Goal: Task Accomplishment & Management: Manage account settings

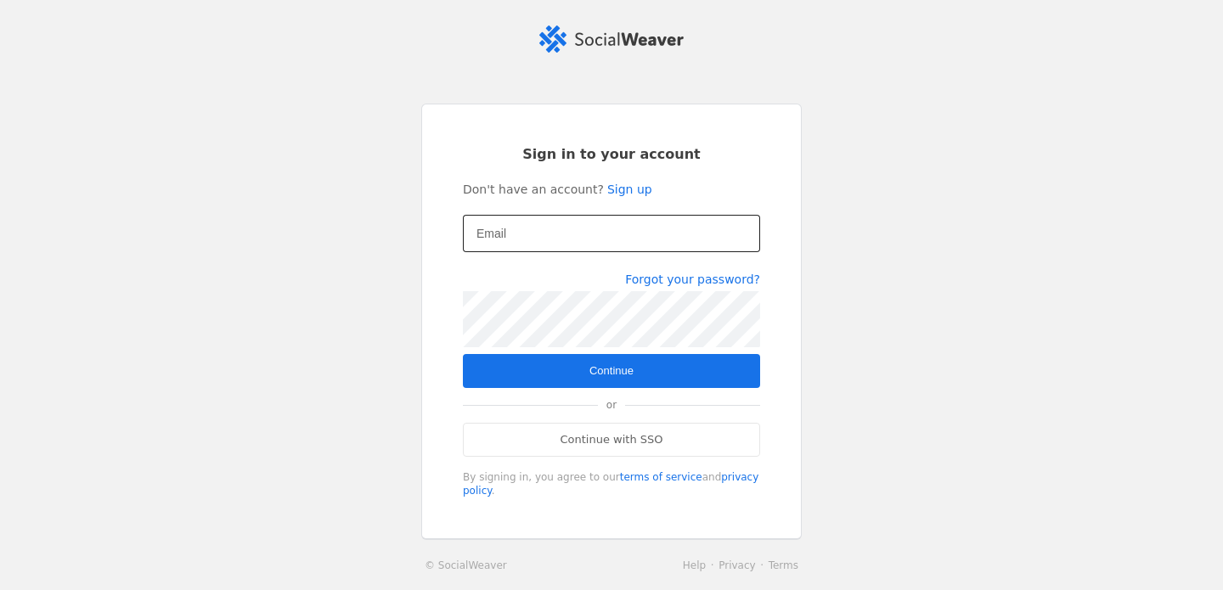
click at [533, 225] on input "Email" at bounding box center [612, 233] width 270 height 20
type input "[EMAIL_ADDRESS][DOMAIN_NAME]"
click at [628, 372] on span "Continue" at bounding box center [612, 371] width 44 height 17
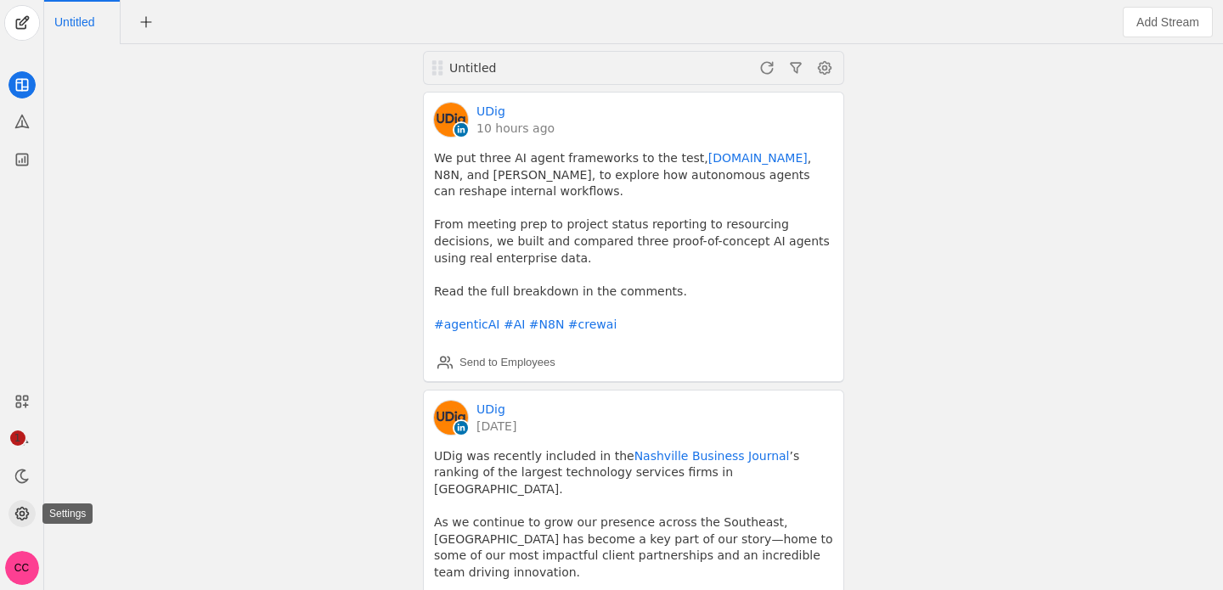
click at [22, 515] on icon at bounding box center [22, 514] width 17 height 17
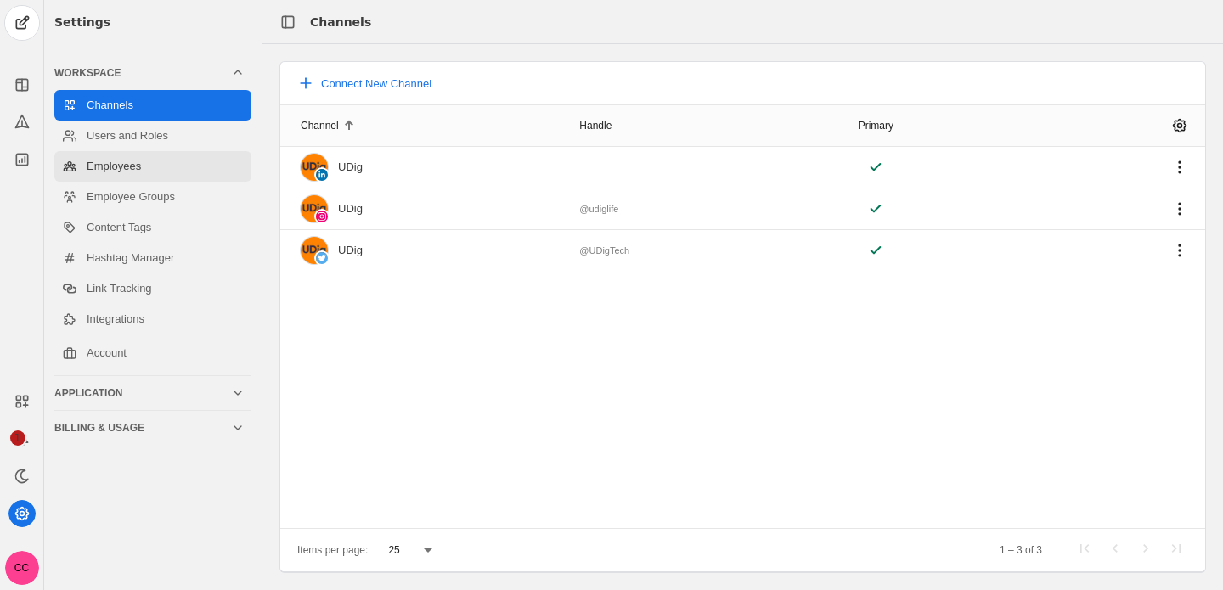
click at [163, 169] on link "Employees" at bounding box center [152, 166] width 197 height 31
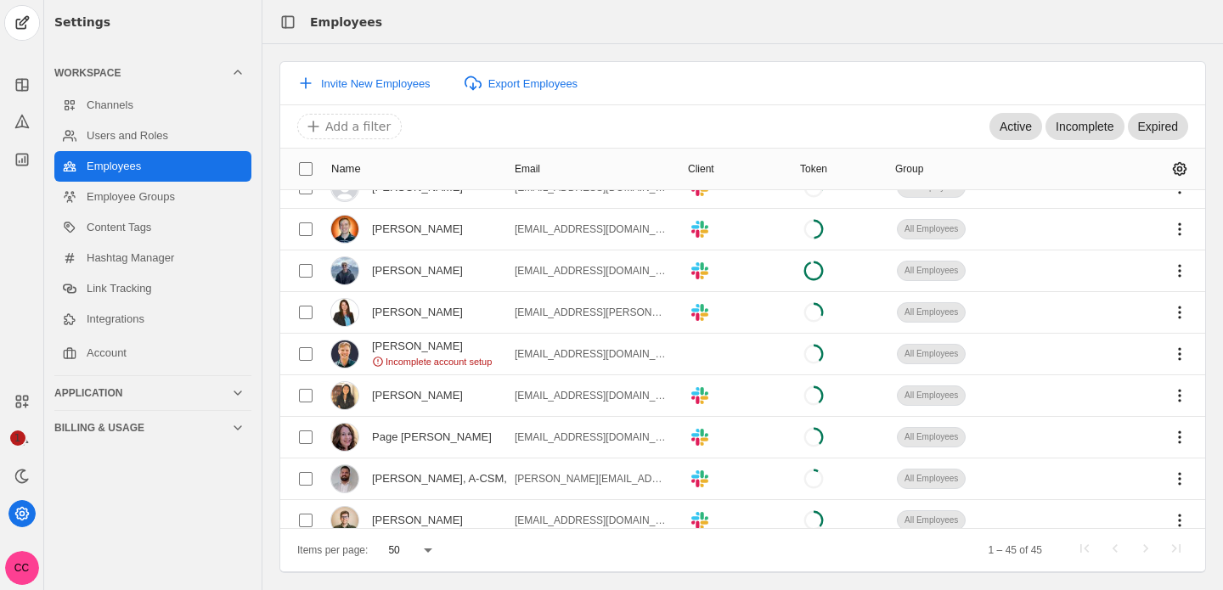
scroll to position [1018, 0]
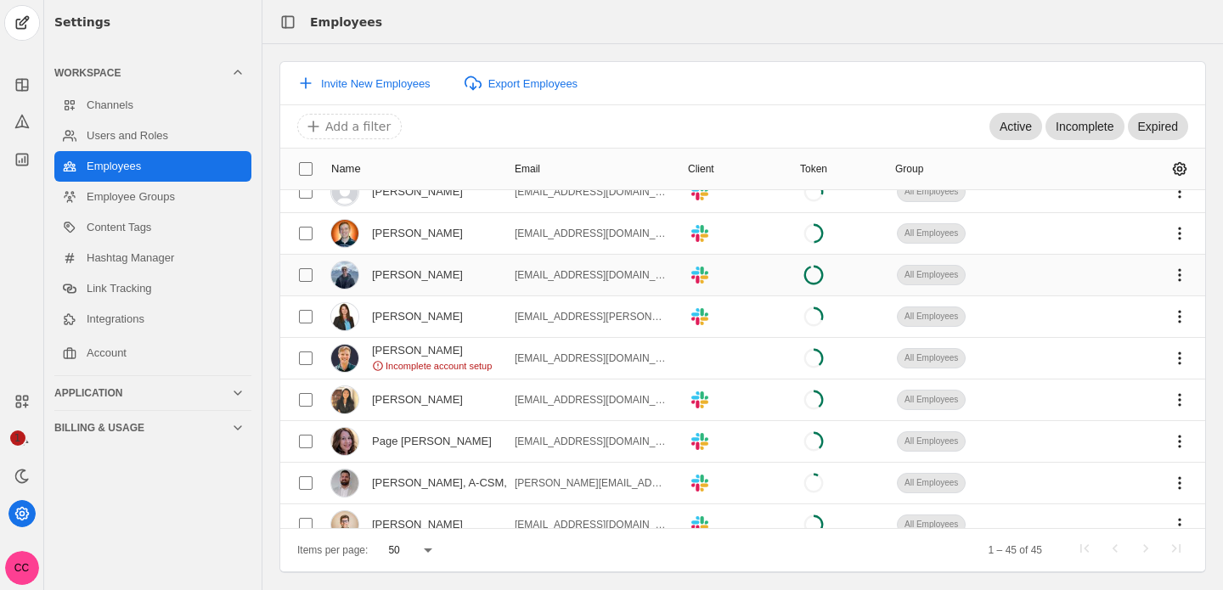
drag, startPoint x: 444, startPoint y: 275, endPoint x: 371, endPoint y: 274, distance: 73.1
click at [370, 274] on div "[PERSON_NAME]" at bounding box center [397, 275] width 132 height 27
click at [460, 276] on div "[PERSON_NAME]" at bounding box center [417, 275] width 91 height 14
drag, startPoint x: 477, startPoint y: 277, endPoint x: 380, endPoint y: 276, distance: 96.9
click at [380, 276] on mat-cell "[PERSON_NAME]" at bounding box center [417, 276] width 184 height 42
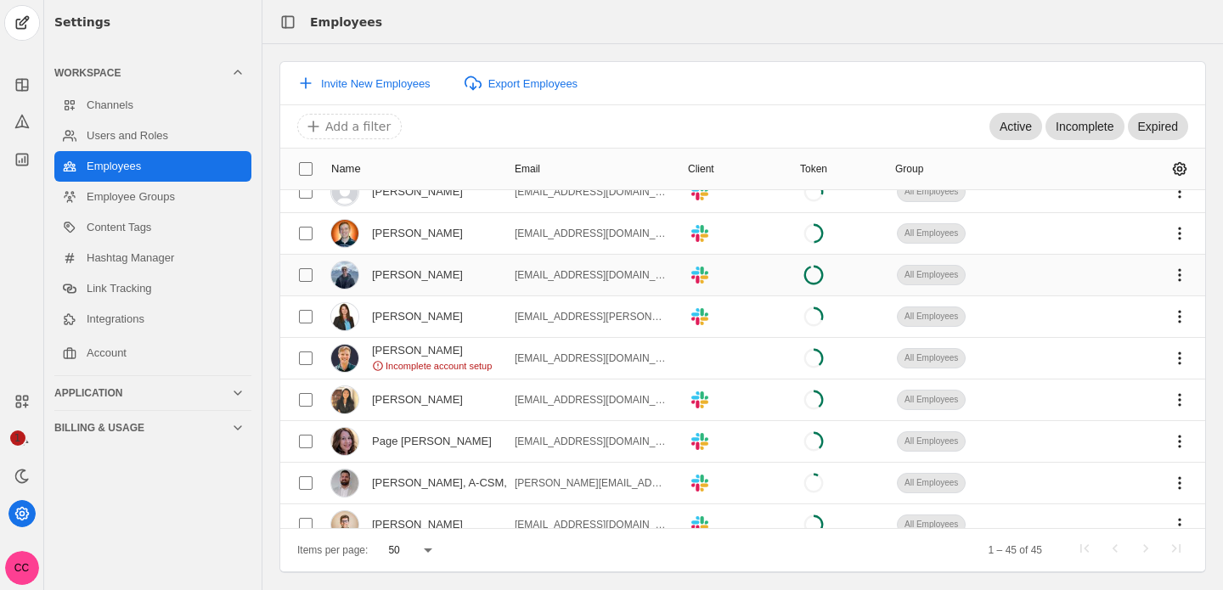
click at [433, 277] on div "[PERSON_NAME]" at bounding box center [417, 275] width 91 height 14
